Goal: Find specific page/section: Find specific page/section

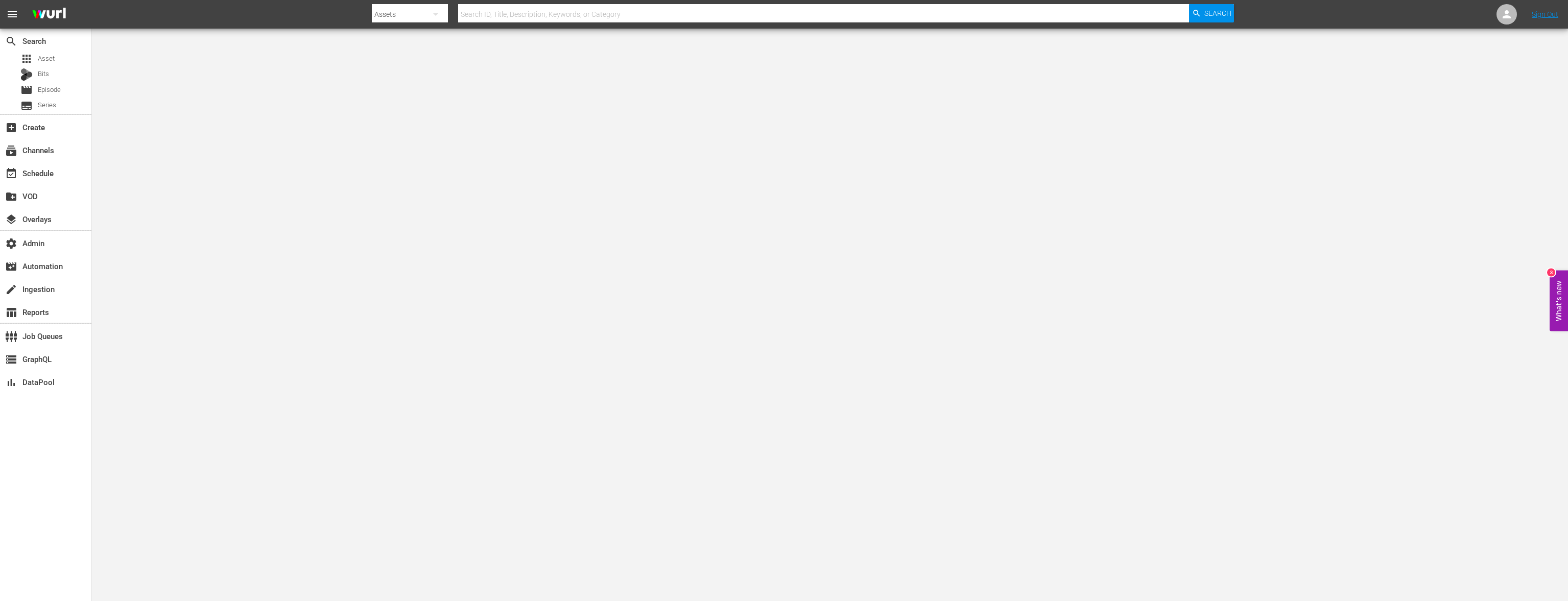
click at [425, 15] on button "button" at bounding box center [435, 14] width 25 height 25
click at [511, 12] on div "Channels Series Episodes Bits Assets" at bounding box center [784, 300] width 1568 height 601
click at [512, 12] on input "text" at bounding box center [823, 14] width 731 height 25
paste input "750083_U7000238_LAT"
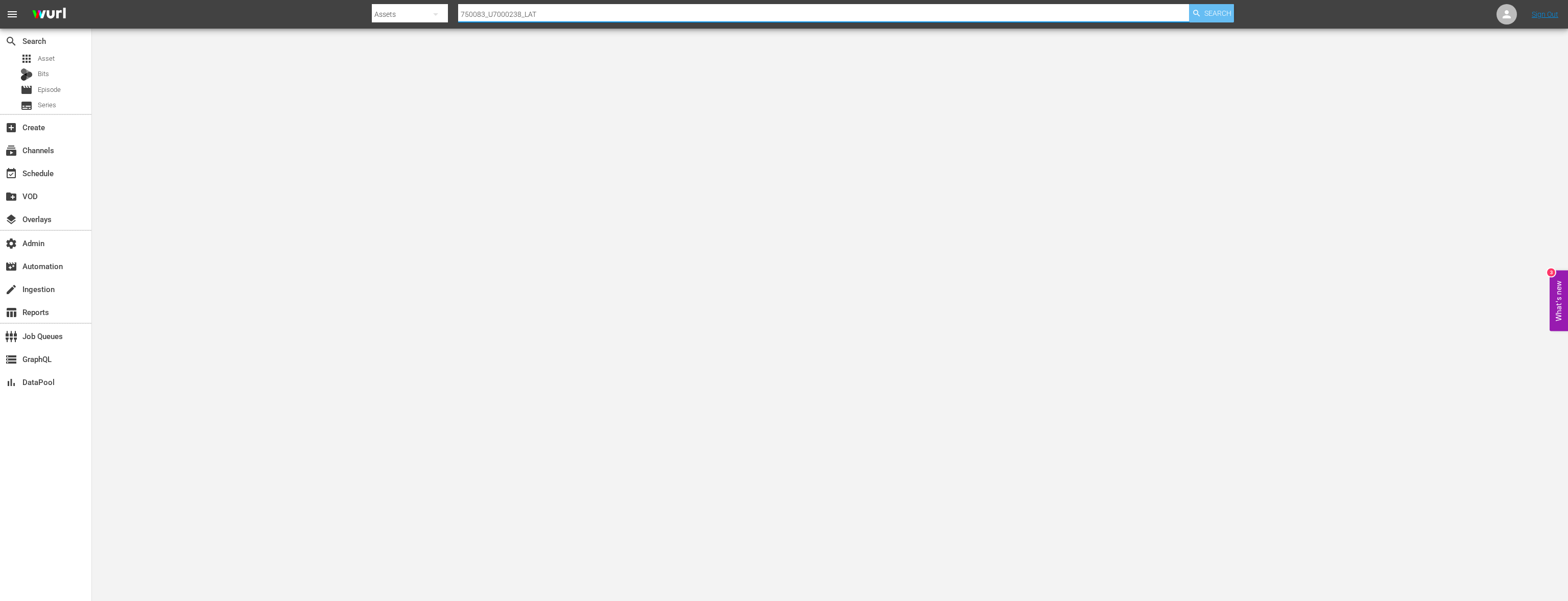
type input "750083_U7000238_LAT"
click at [1233, 12] on div "Search" at bounding box center [1212, 13] width 45 height 18
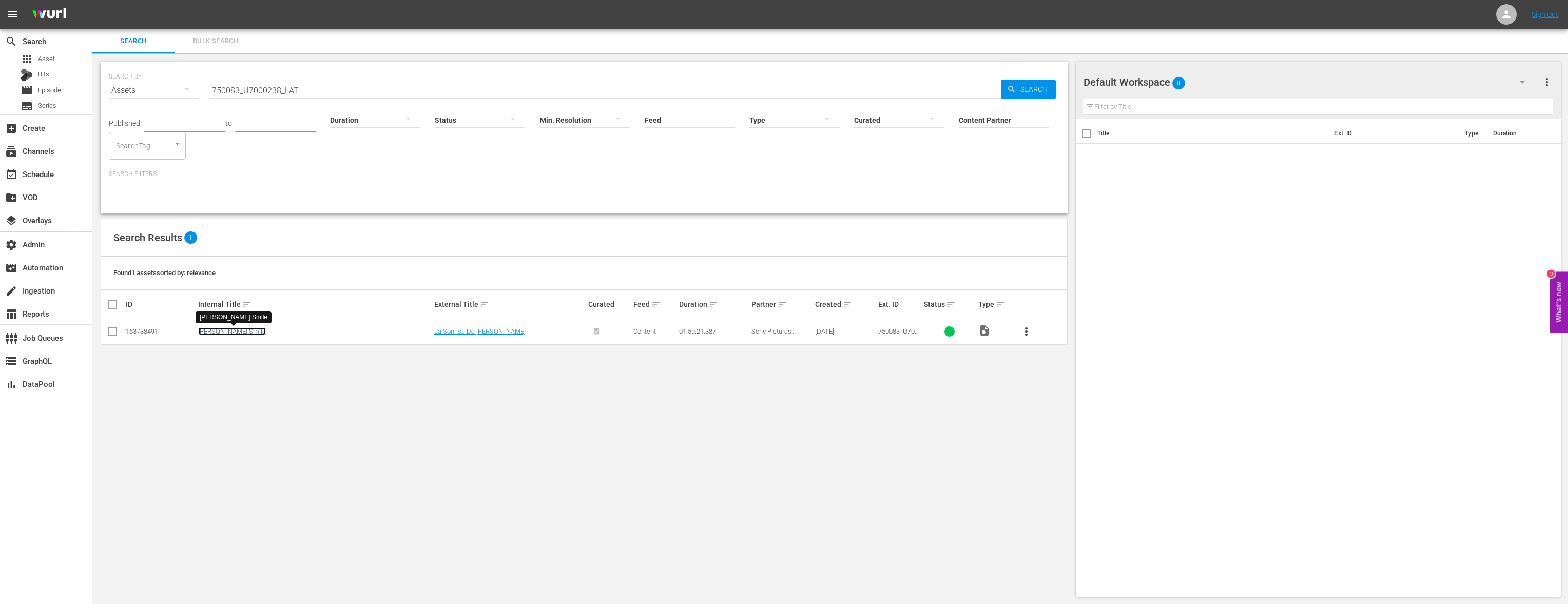
click at [237, 334] on link "[PERSON_NAME] Smile" at bounding box center [232, 332] width 68 height 8
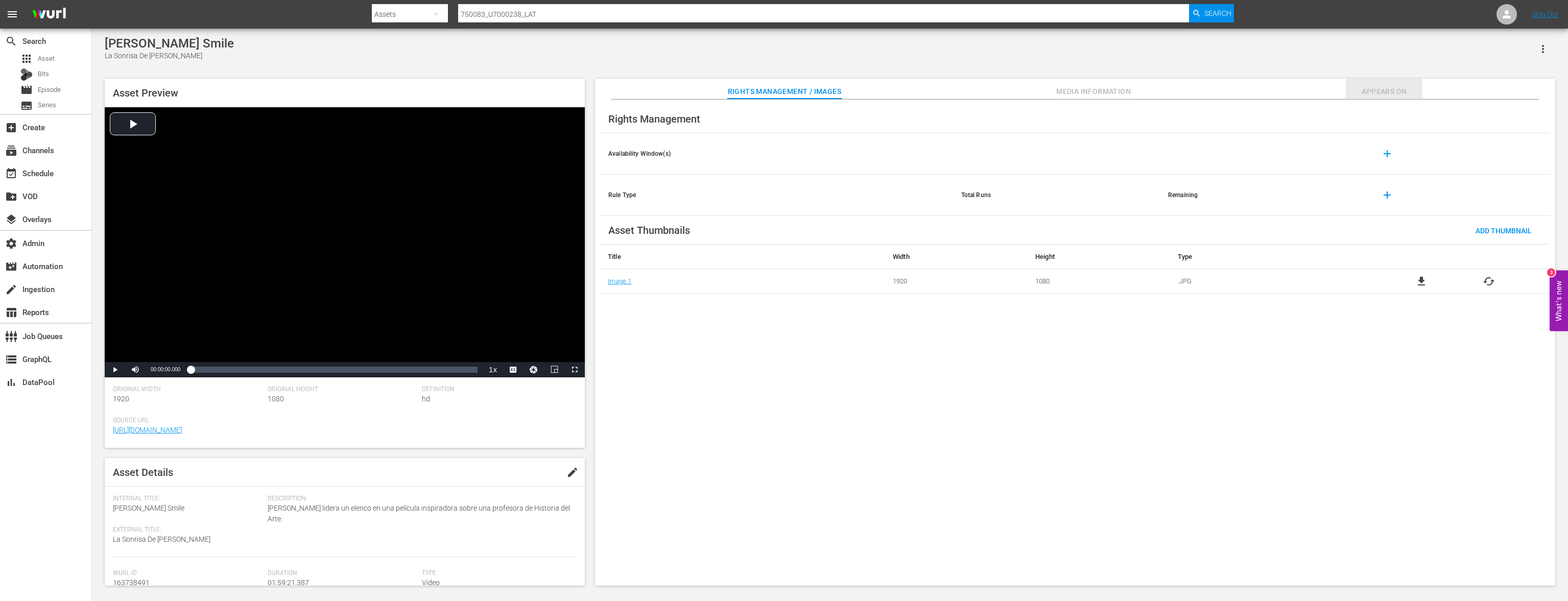
click at [1387, 85] on span "Appears On" at bounding box center [1384, 91] width 77 height 13
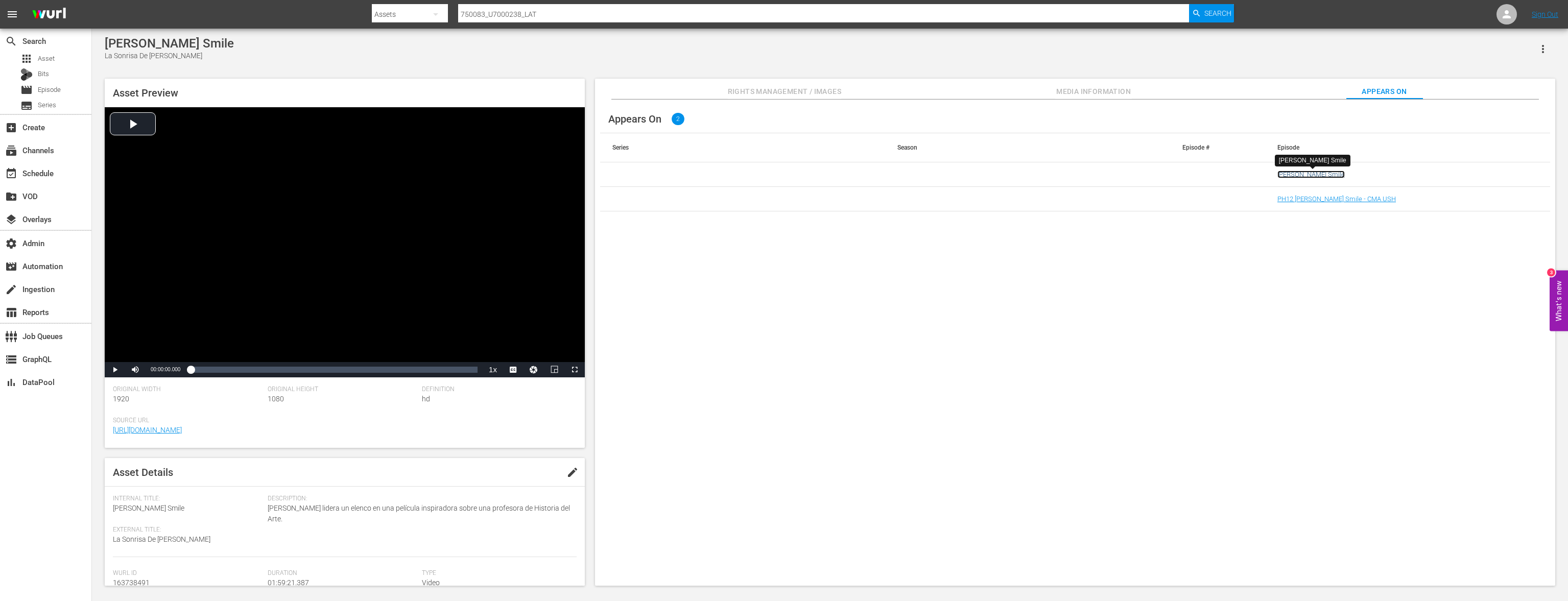
click at [1303, 171] on link "[PERSON_NAME] Smile" at bounding box center [1311, 175] width 68 height 8
